Goal: Navigation & Orientation: Find specific page/section

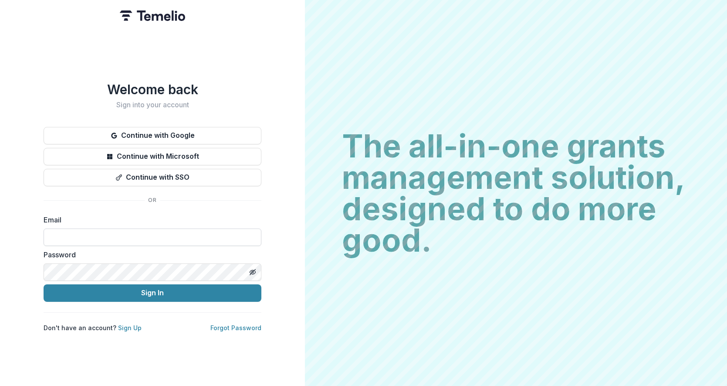
click at [79, 235] on input at bounding box center [153, 236] width 218 height 17
type input "**********"
click at [44, 284] on button "Sign In" at bounding box center [153, 292] width 218 height 17
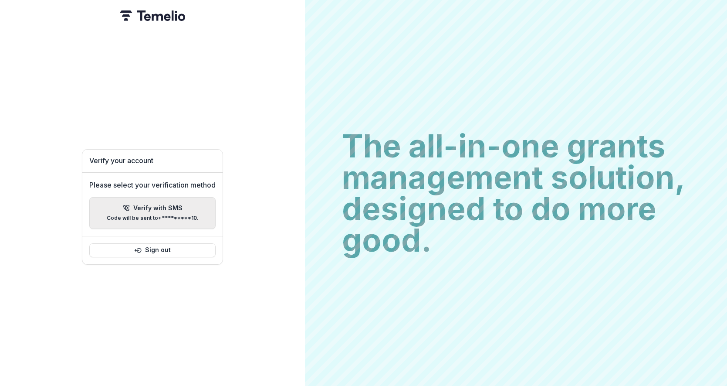
click at [163, 215] on p "Code will be sent to +*********10 ." at bounding box center [153, 218] width 92 height 6
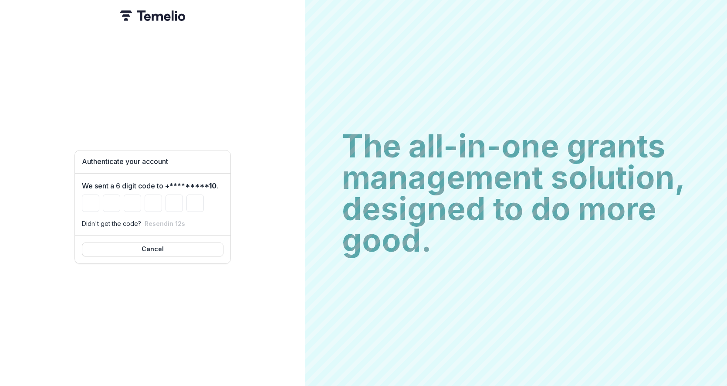
type input "*"
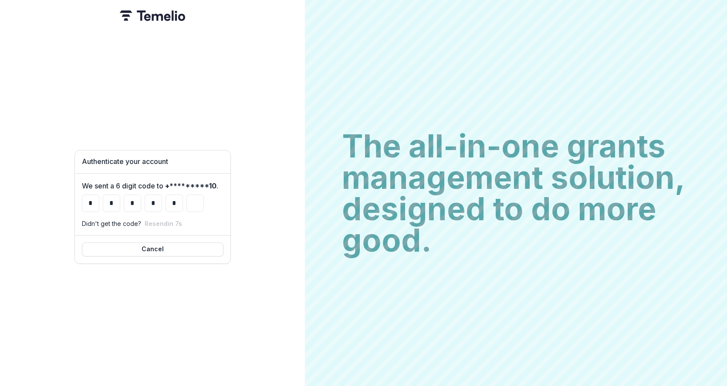
type input "*"
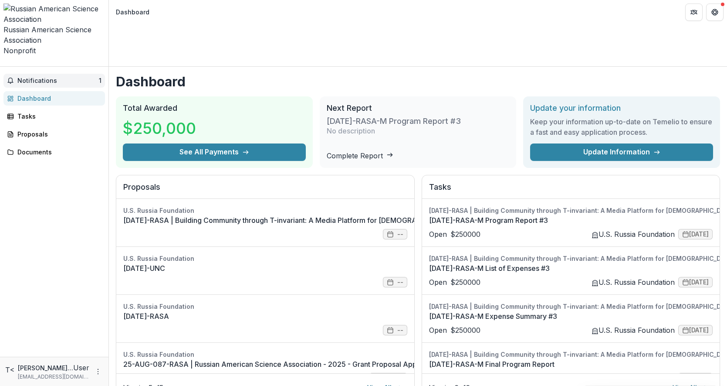
click at [38, 77] on span "Notifications" at bounding box center [57, 80] width 81 height 7
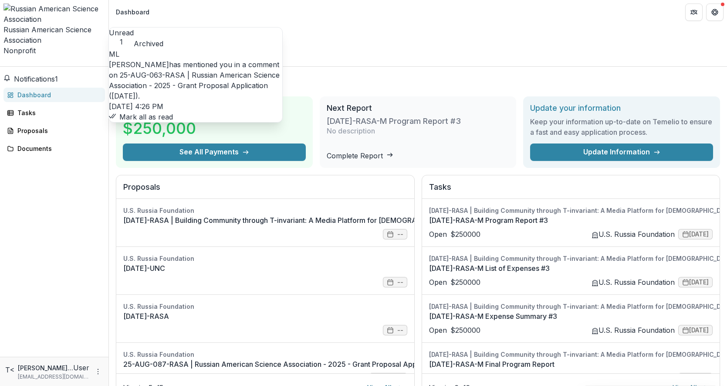
click at [190, 83] on link "25-AUG-063-RASA | Russian American Science Association - 2025 - Grant Proposal …" at bounding box center [194, 86] width 171 height 30
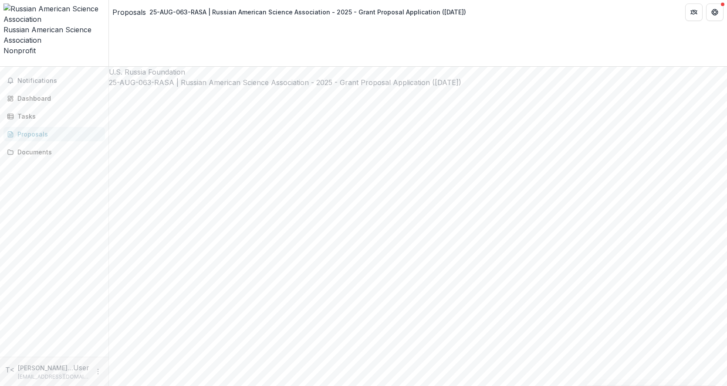
click at [35, 129] on div "Proposals" at bounding box center [57, 133] width 81 height 9
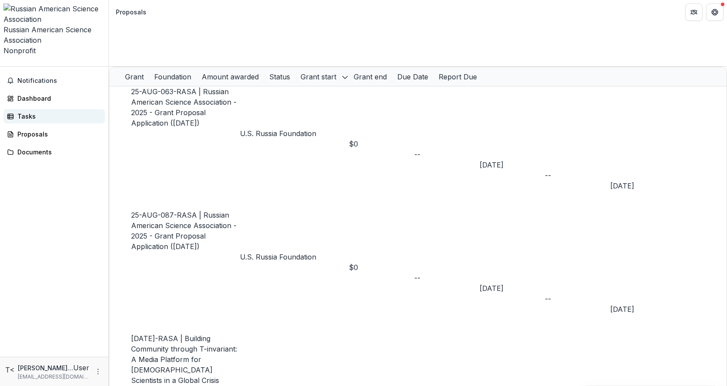
click at [27, 112] on div "Tasks" at bounding box center [57, 116] width 81 height 9
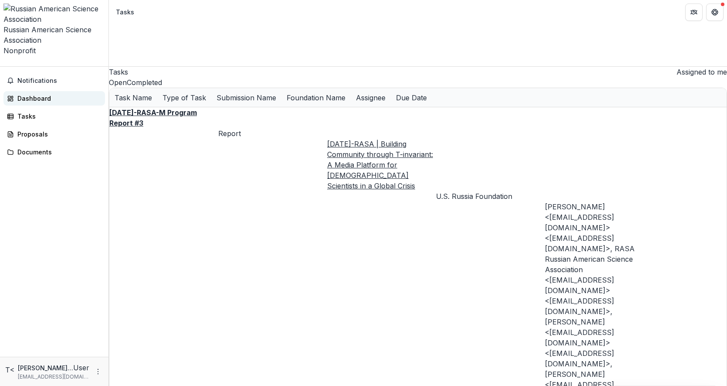
click at [30, 94] on div "Dashboard" at bounding box center [57, 98] width 81 height 9
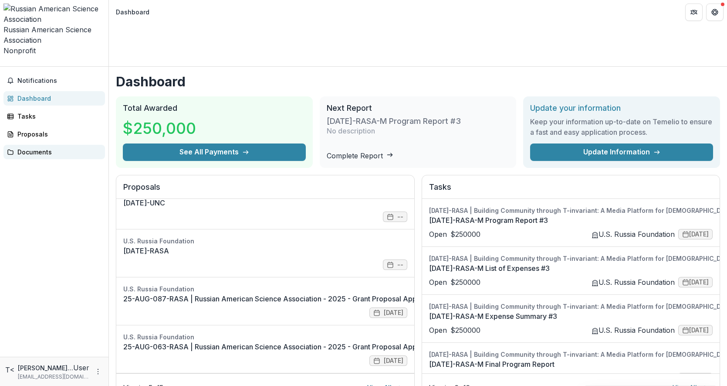
click at [36, 147] on div "Documents" at bounding box center [57, 151] width 81 height 9
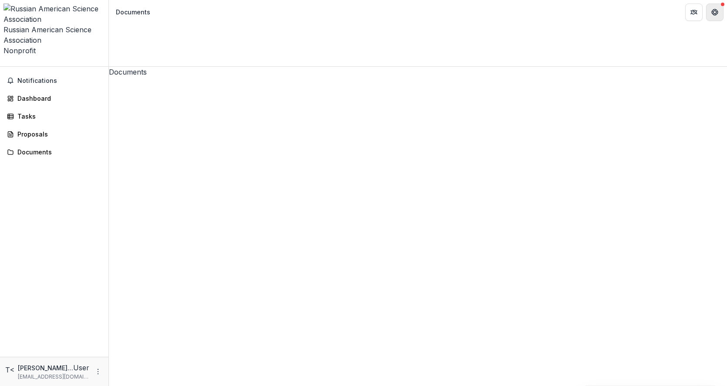
click at [714, 15] on icon "Get Help" at bounding box center [715, 15] width 2 height 2
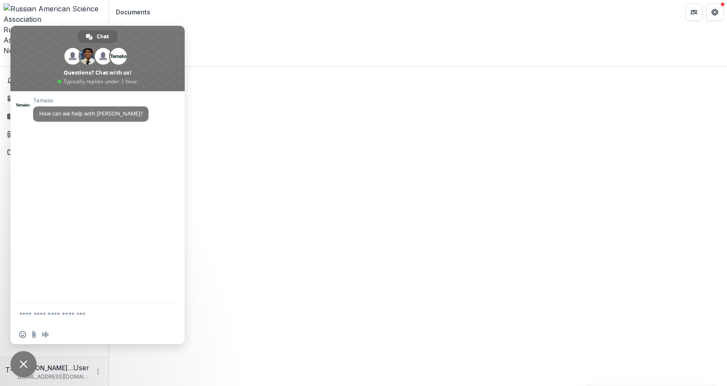
click at [261, 160] on div "Documents 25-AUG-063-RASA | Russian American Science Association - 2025 - Grant…" at bounding box center [418, 226] width 618 height 319
click at [129, 239] on div "[PERSON_NAME] How can we help with [PERSON_NAME]?" at bounding box center [97, 197] width 174 height 212
click at [292, 178] on div "Documents 25-AUG-063-RASA | Russian American Science Association - 2025 - Grant…" at bounding box center [418, 226] width 618 height 319
click at [189, 15] on header "Documents" at bounding box center [418, 12] width 618 height 24
